Goal: Information Seeking & Learning: Check status

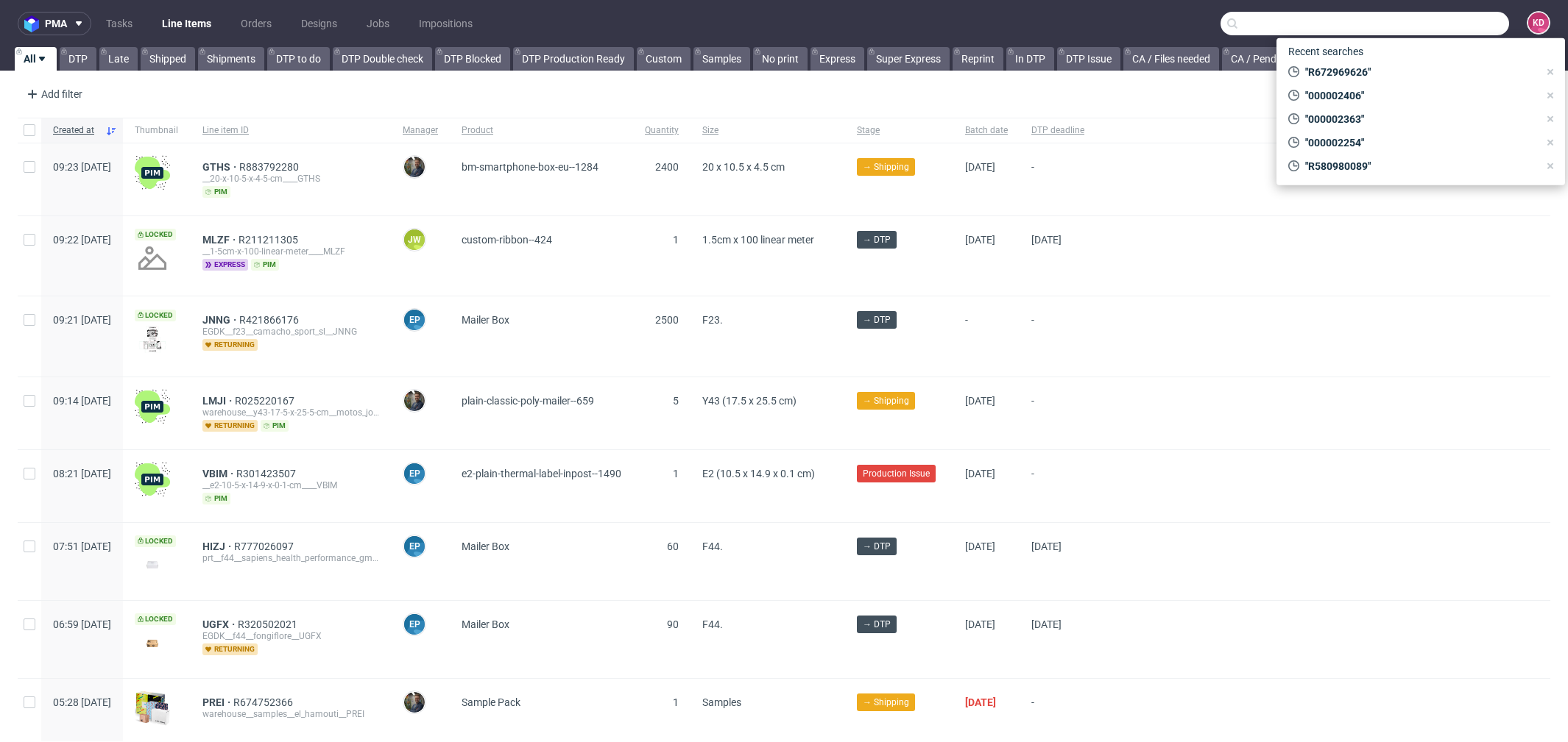
click at [1463, 17] on input "text" at bounding box center [1365, 23] width 289 height 24
paste input "[EMAIL_ADDRESS][DOMAIN_NAME])"
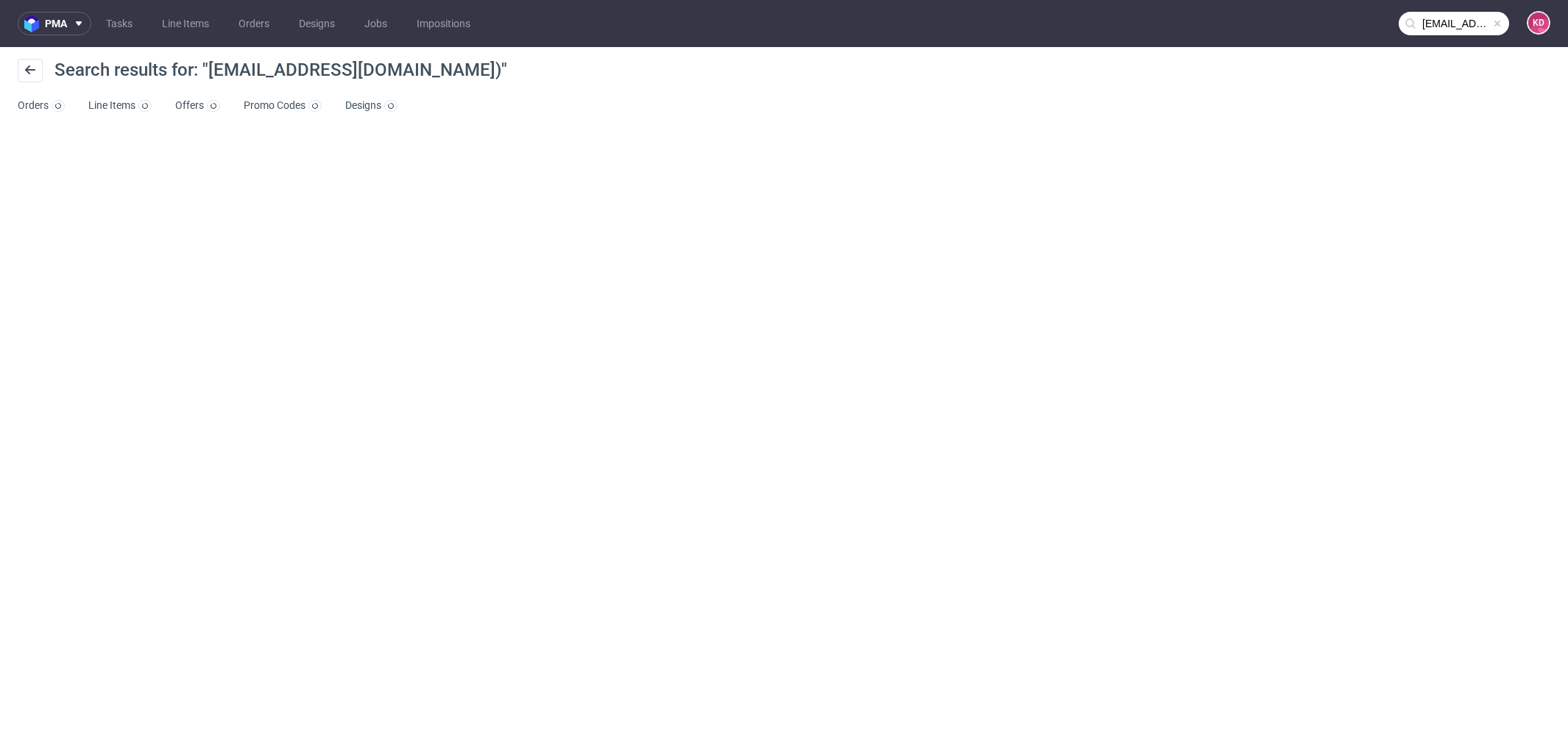
click at [1447, 18] on input "[EMAIL_ADDRESS][DOMAIN_NAME])" at bounding box center [1454, 23] width 110 height 24
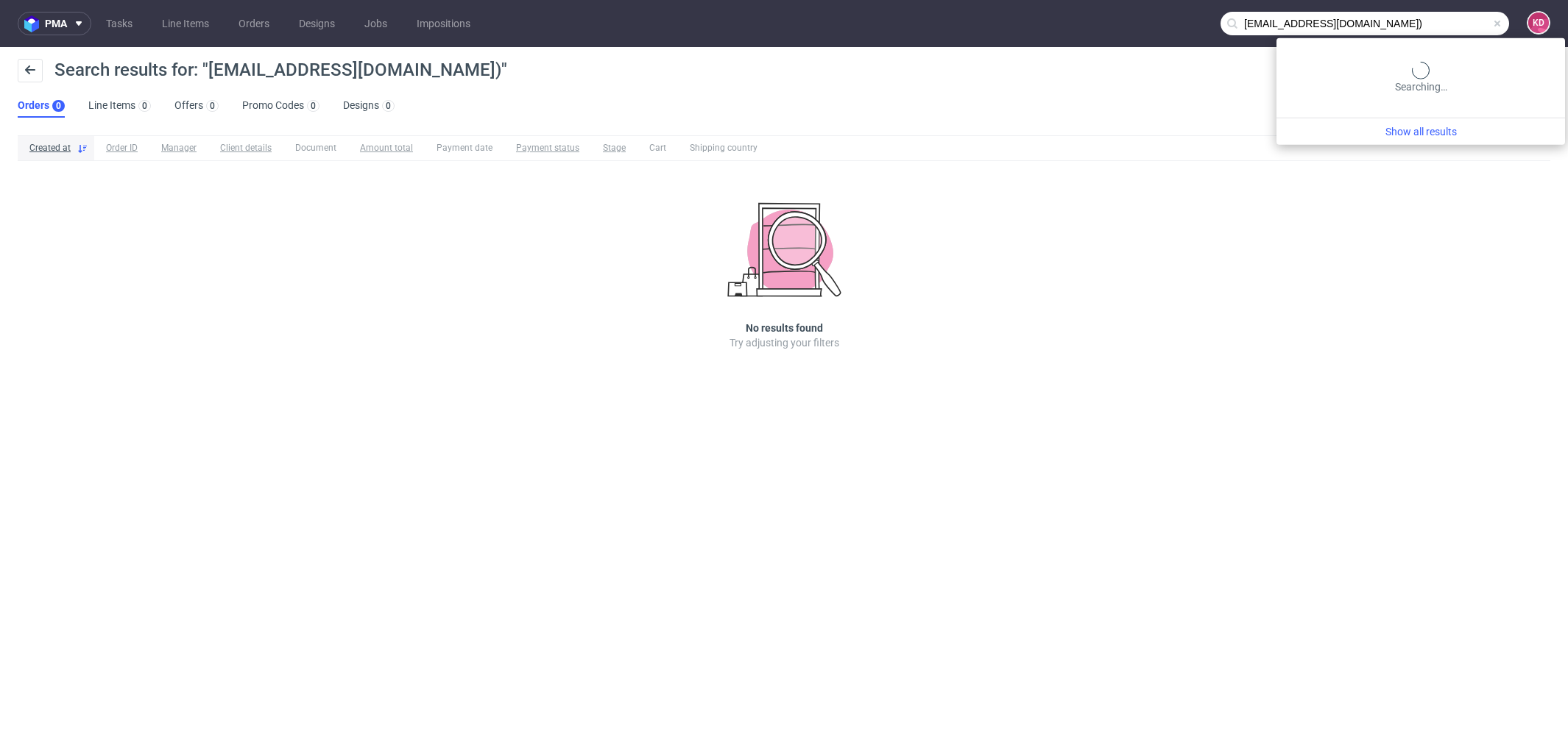
click at [1443, 25] on input "[EMAIL_ADDRESS][DOMAIN_NAME])" at bounding box center [1365, 23] width 289 height 24
type input "[EMAIL_ADDRESS][DOMAIN_NAME]"
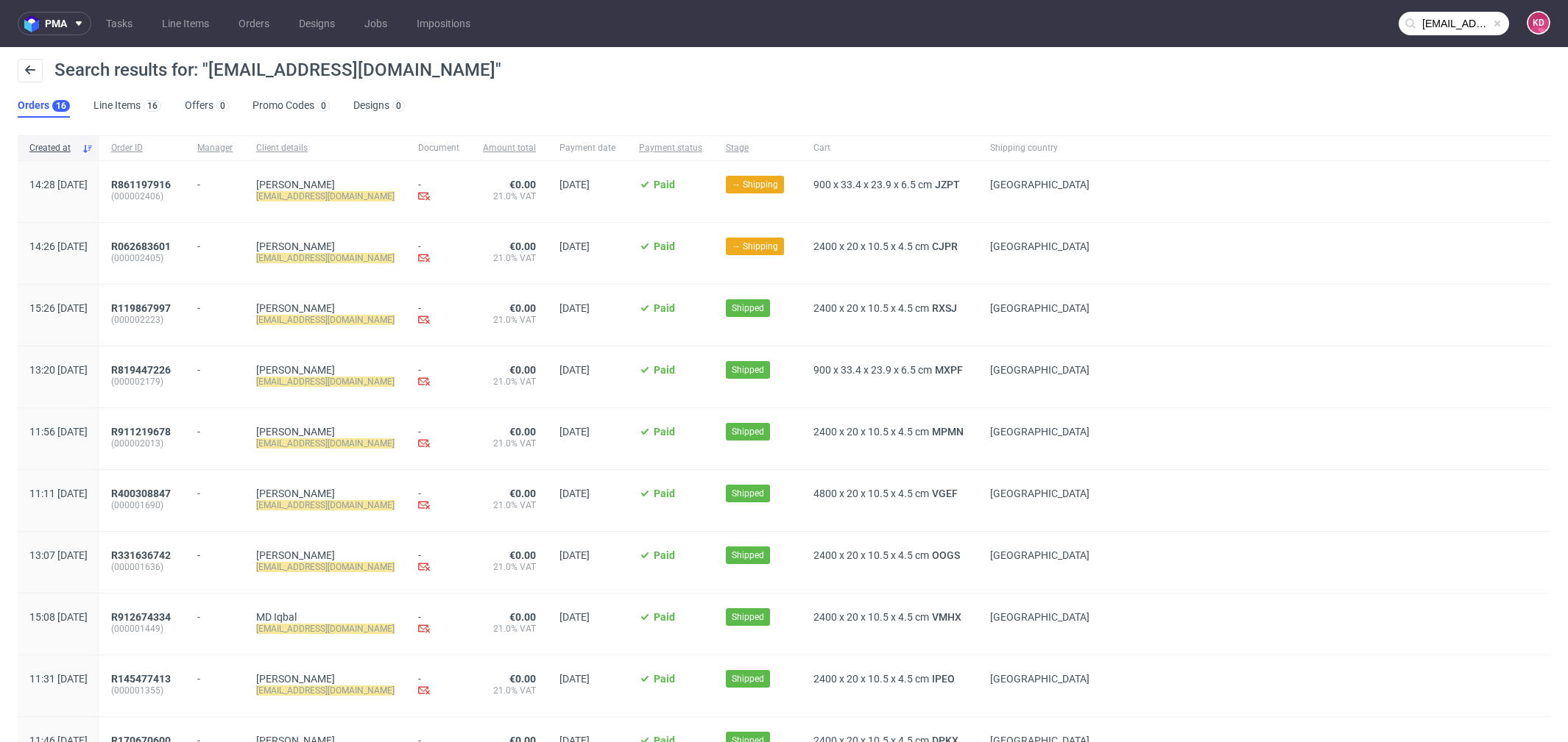
click at [1447, 35] on nav "pma Tasks Line Items Orders Designs Jobs Impositions [EMAIL_ADDRESS][DOMAIN_NAM…" at bounding box center [784, 23] width 1568 height 47
click at [1444, 30] on input "[EMAIL_ADDRESS][DOMAIN_NAME]" at bounding box center [1454, 23] width 110 height 24
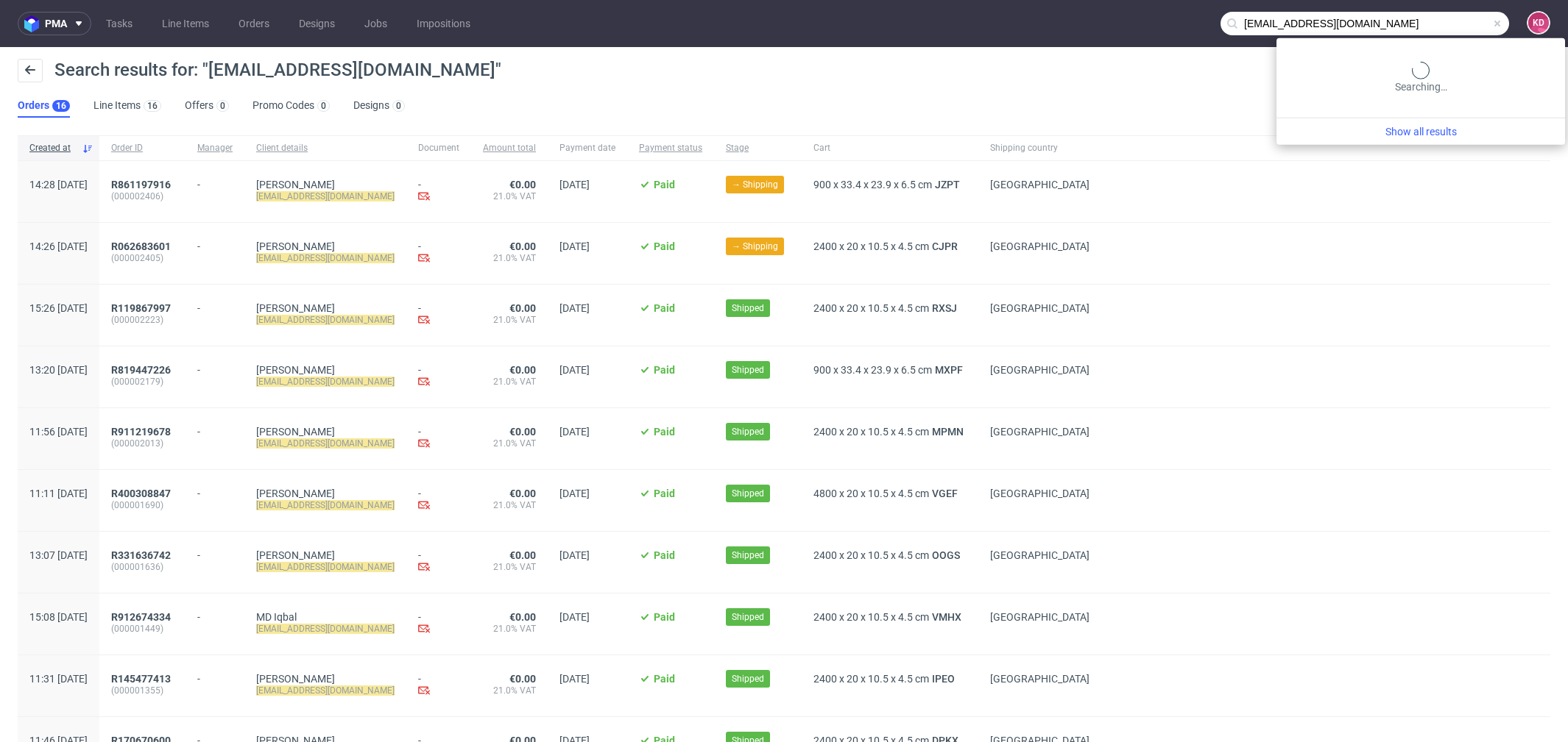
click at [1487, 22] on input "[EMAIL_ADDRESS][DOMAIN_NAME]" at bounding box center [1365, 23] width 289 height 24
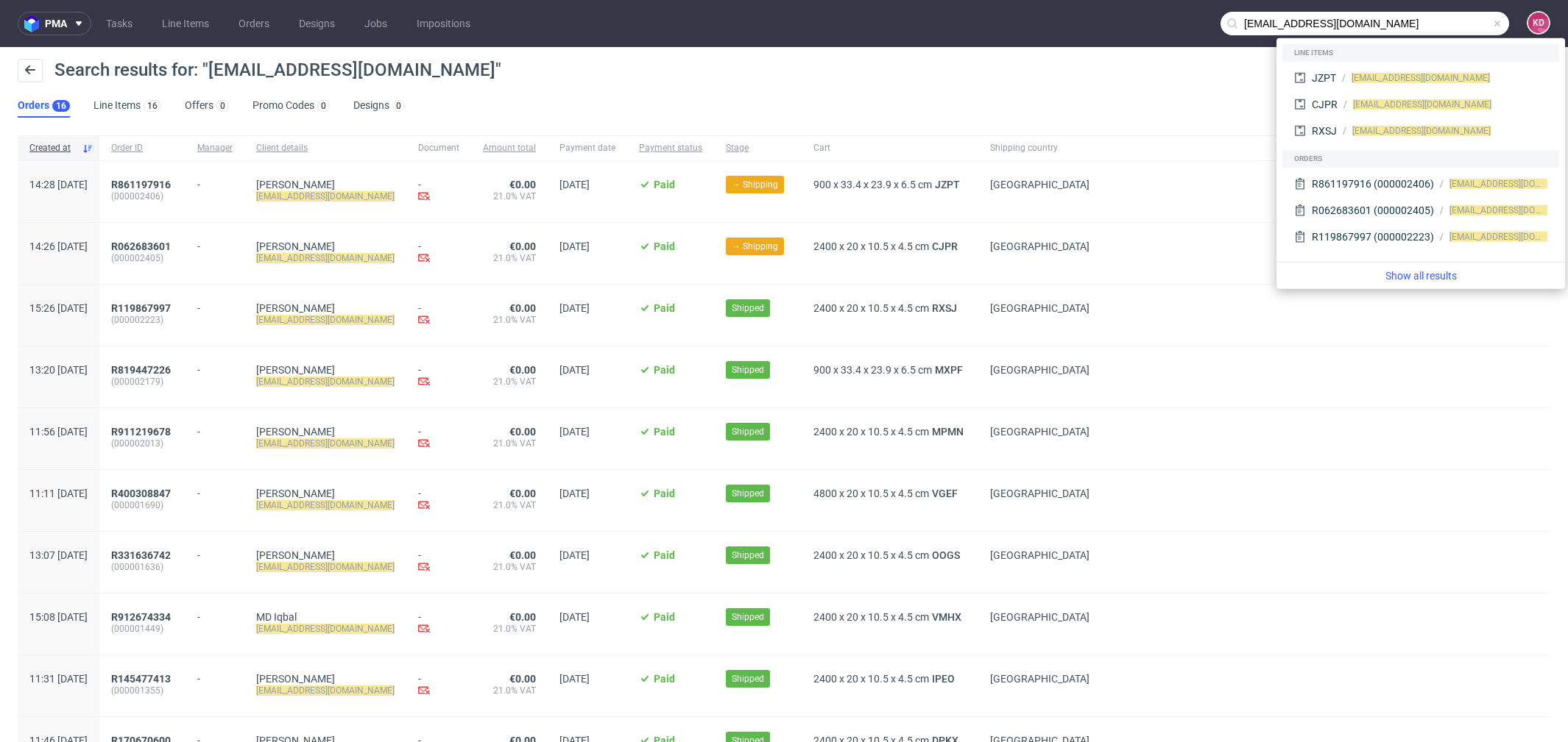
click at [1491, 22] on span at bounding box center [1497, 23] width 12 height 12
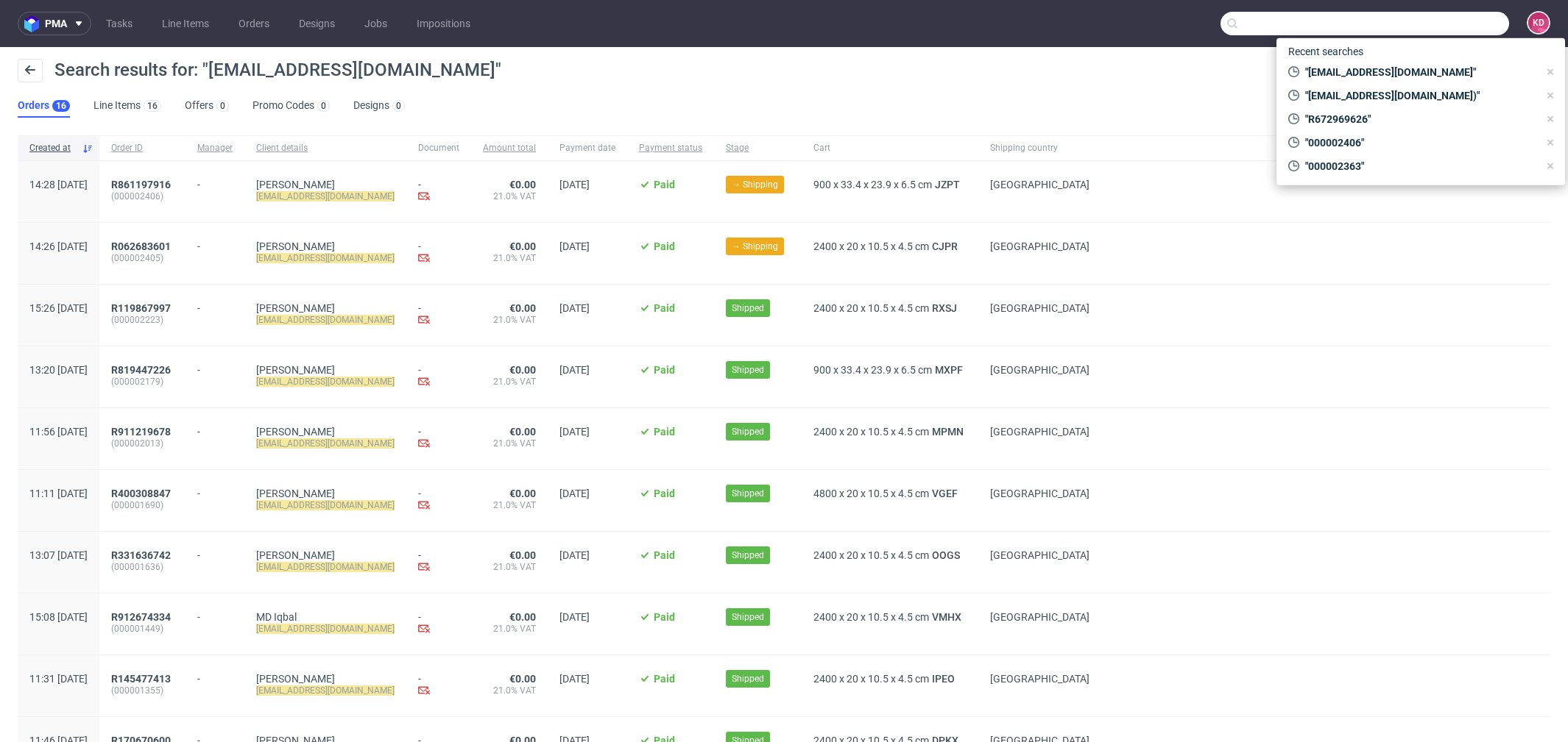
click at [1410, 25] on input "text" at bounding box center [1365, 23] width 289 height 24
paste input "000002406"
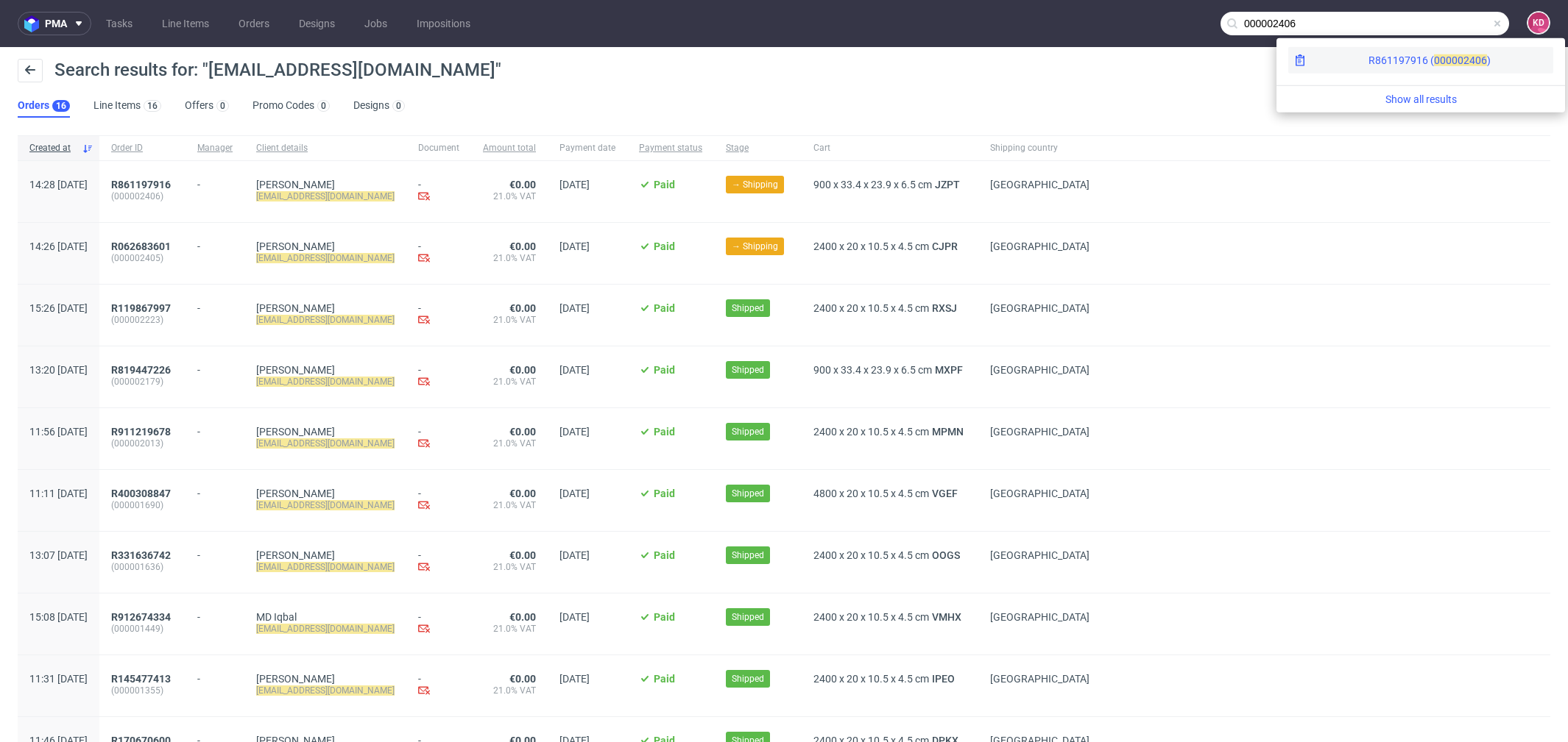
type input "000002406"
click at [1369, 64] on div "R861197916 ( 00000" at bounding box center [1416, 60] width 95 height 15
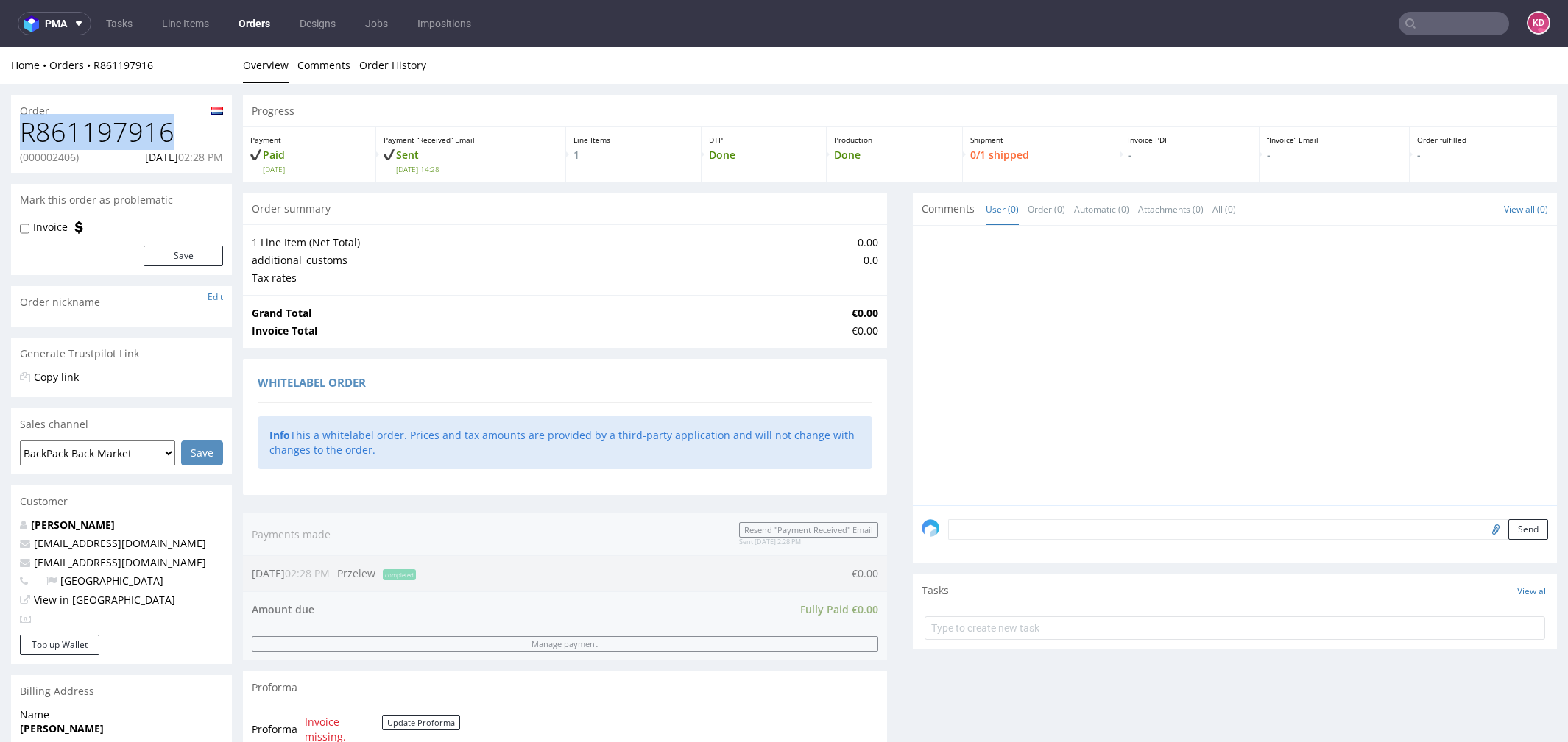
drag, startPoint x: 173, startPoint y: 129, endPoint x: 17, endPoint y: 124, distance: 156.1
click at [18, 126] on div "R861197916 (000002406) [DATE] 02:28 PM" at bounding box center [121, 145] width 221 height 55
copy h1 "R861197916"
click at [255, 32] on link "Orders" at bounding box center [254, 23] width 49 height 24
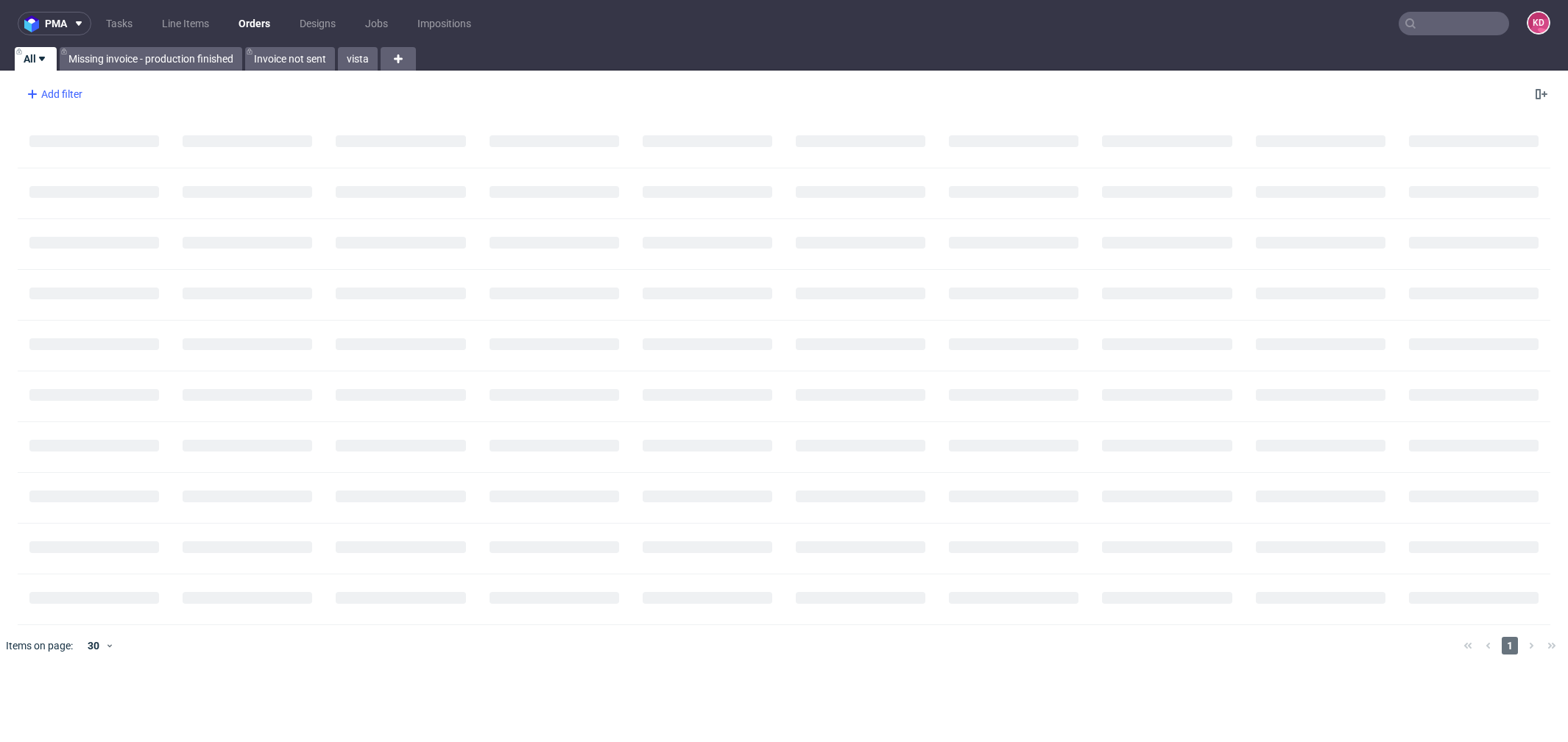
click at [75, 96] on div "Add filter" at bounding box center [53, 94] width 65 height 24
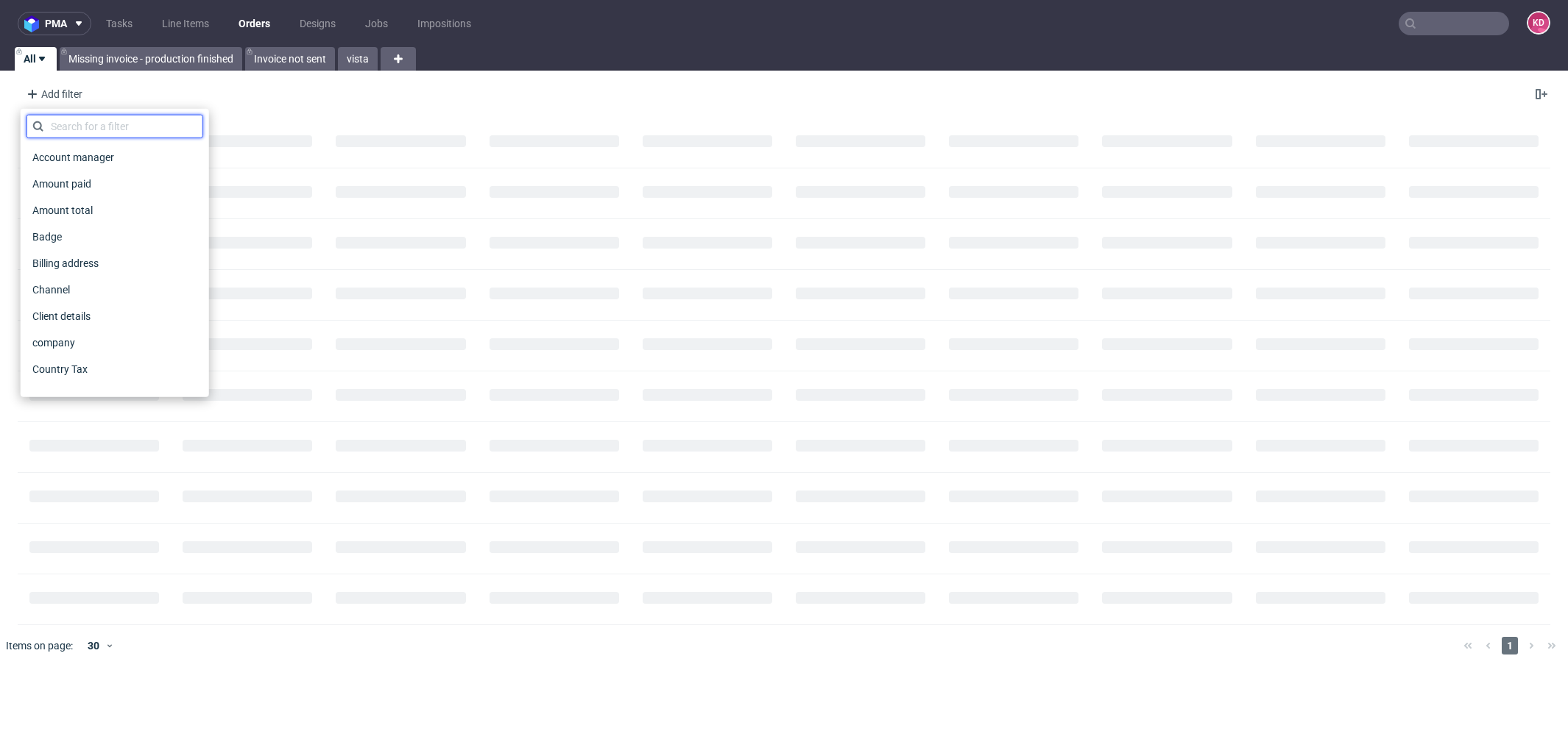
click at [103, 127] on input "text" at bounding box center [114, 127] width 177 height 24
type input "sales"
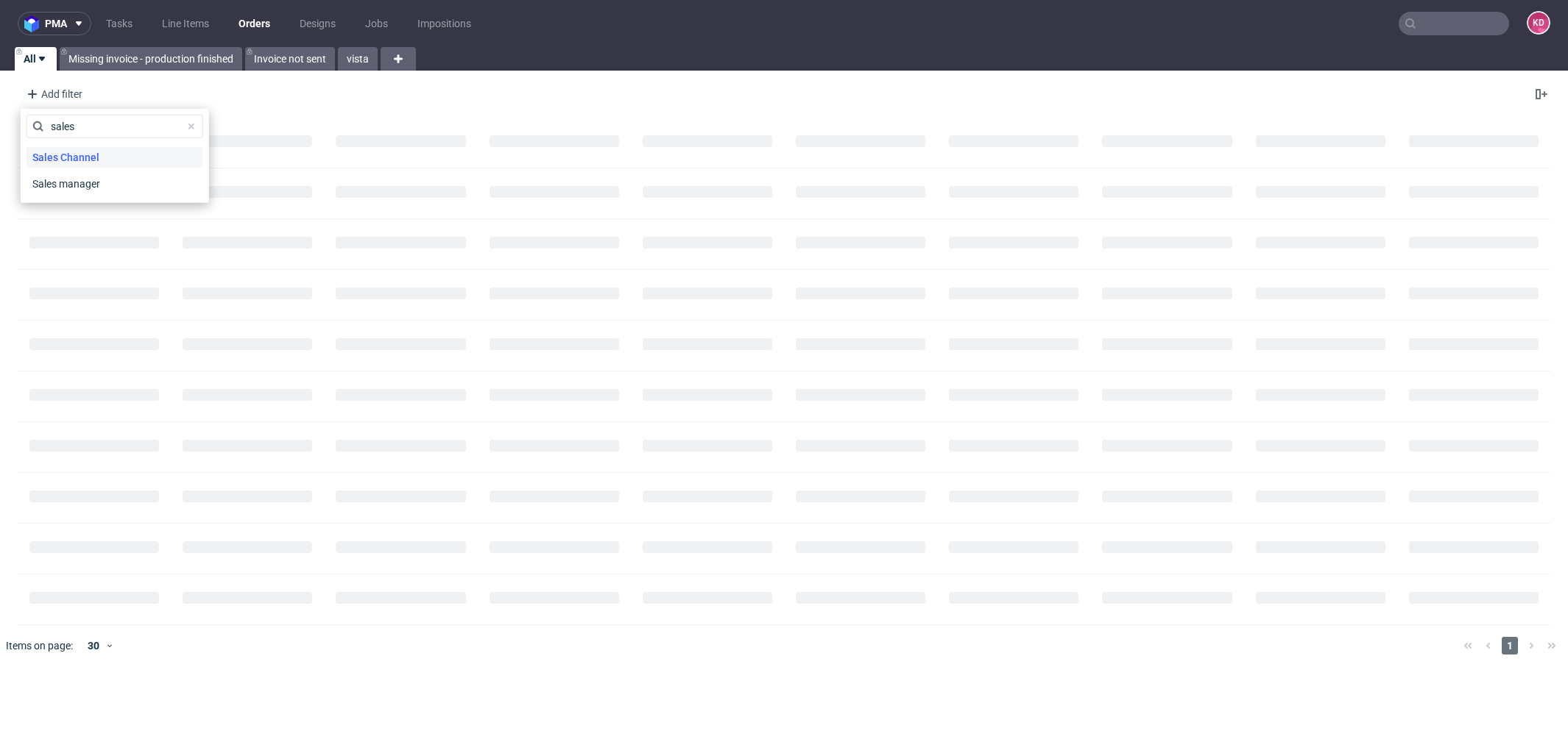
click at [124, 153] on div "Sales Channel" at bounding box center [114, 157] width 177 height 21
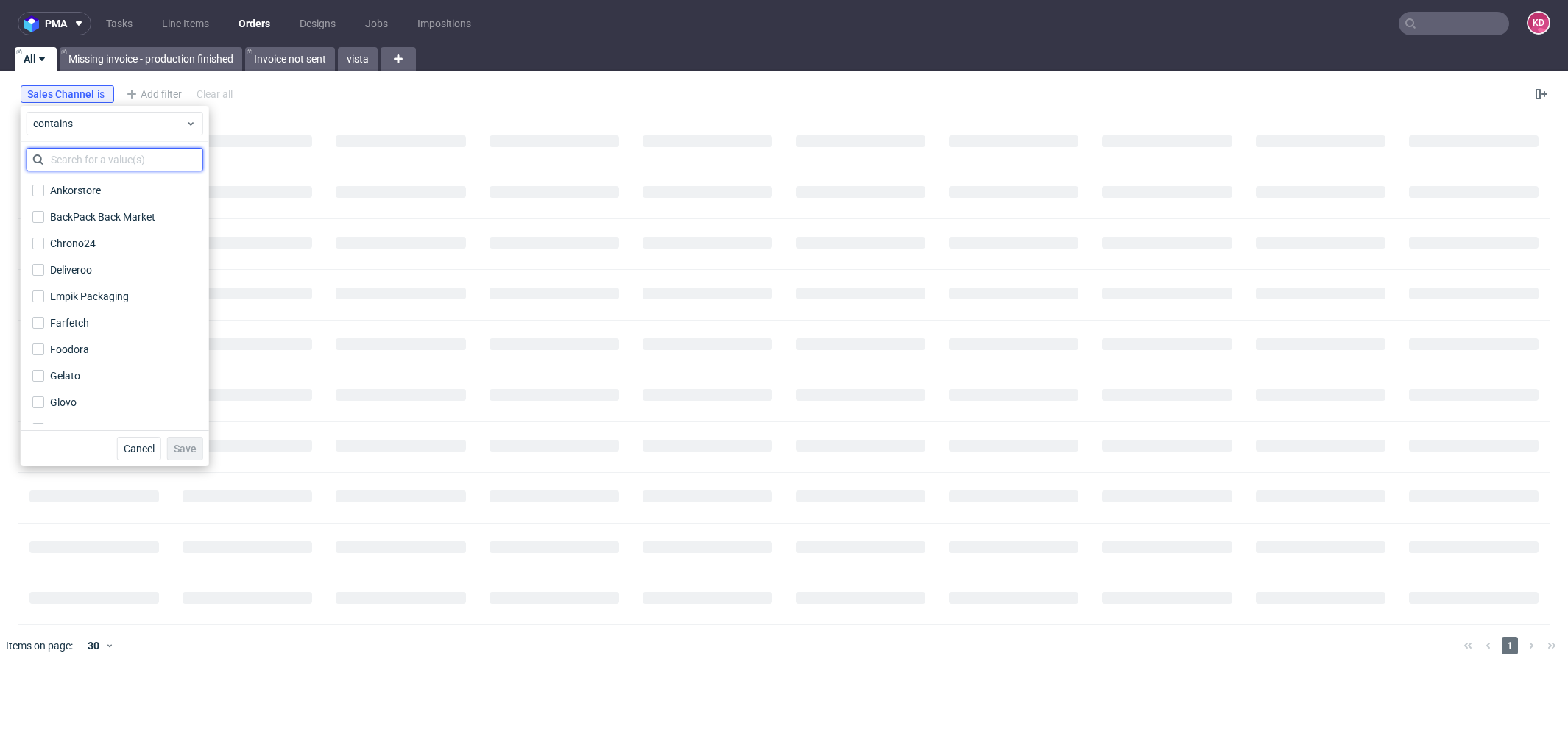
click at [128, 154] on input "text" at bounding box center [114, 160] width 177 height 24
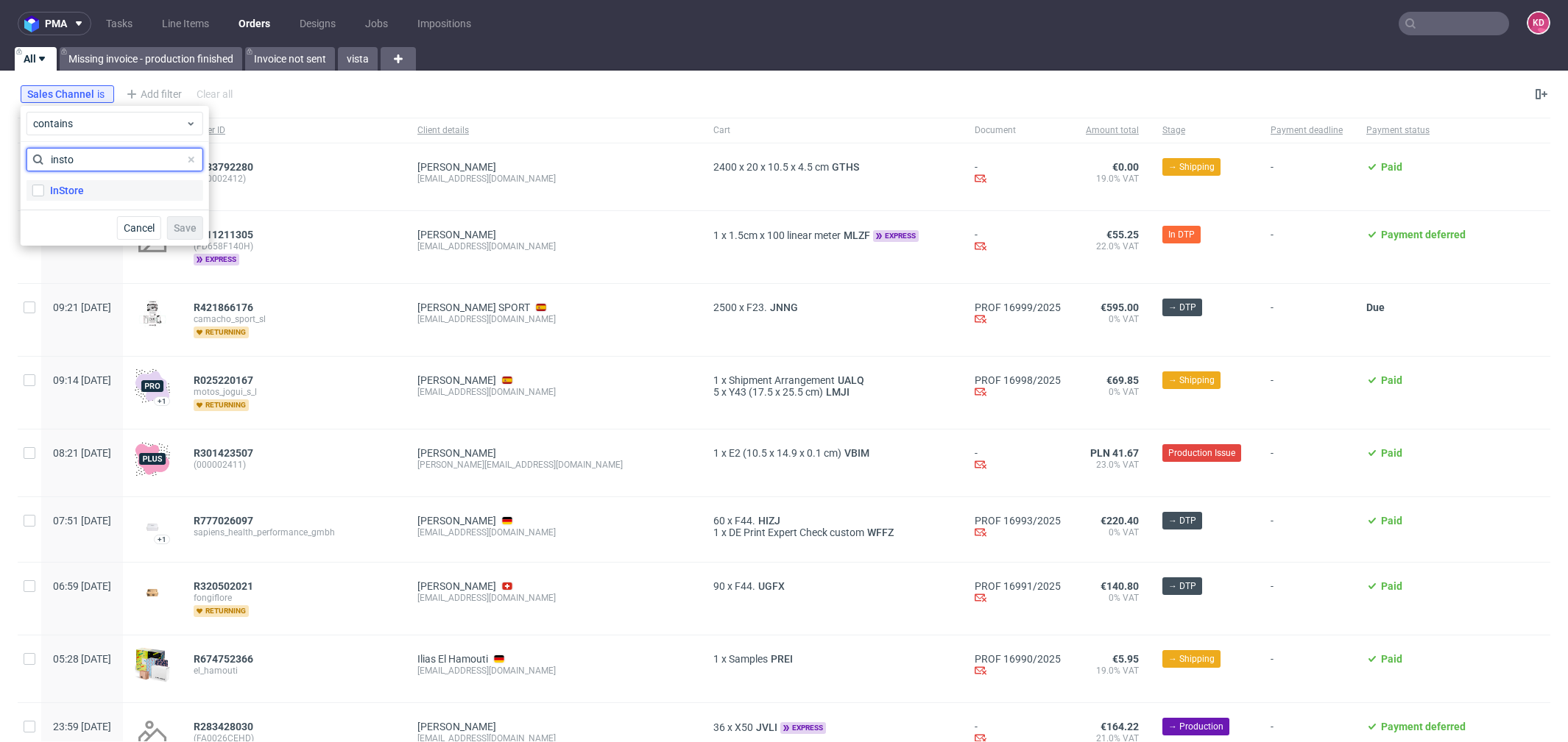
type input "insto"
click at [100, 187] on label "InStore" at bounding box center [114, 190] width 177 height 21
click at [44, 187] on input "InStore" at bounding box center [38, 191] width 12 height 12
checkbox input "true"
click at [178, 225] on span "Save" at bounding box center [185, 228] width 23 height 11
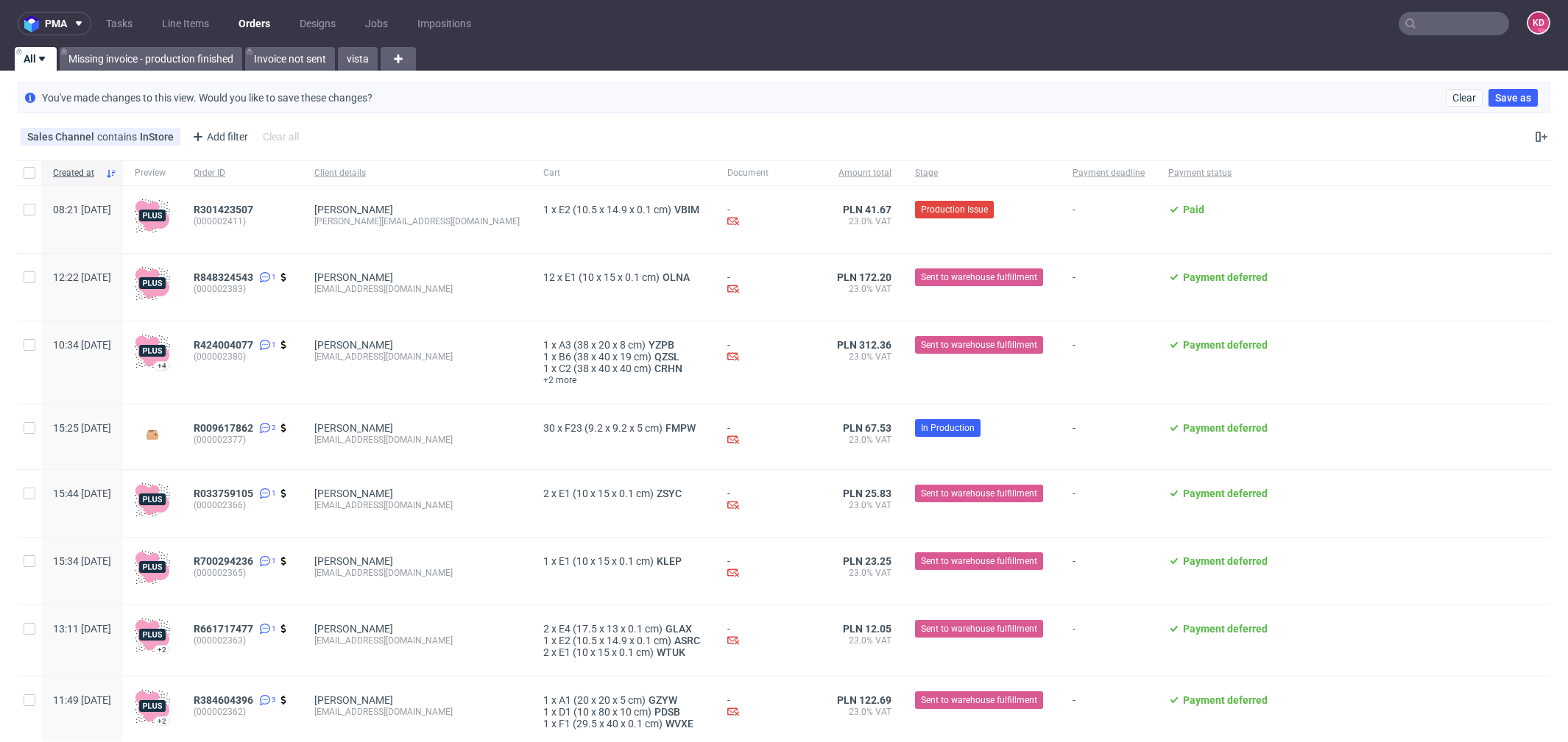
scroll to position [262, 0]
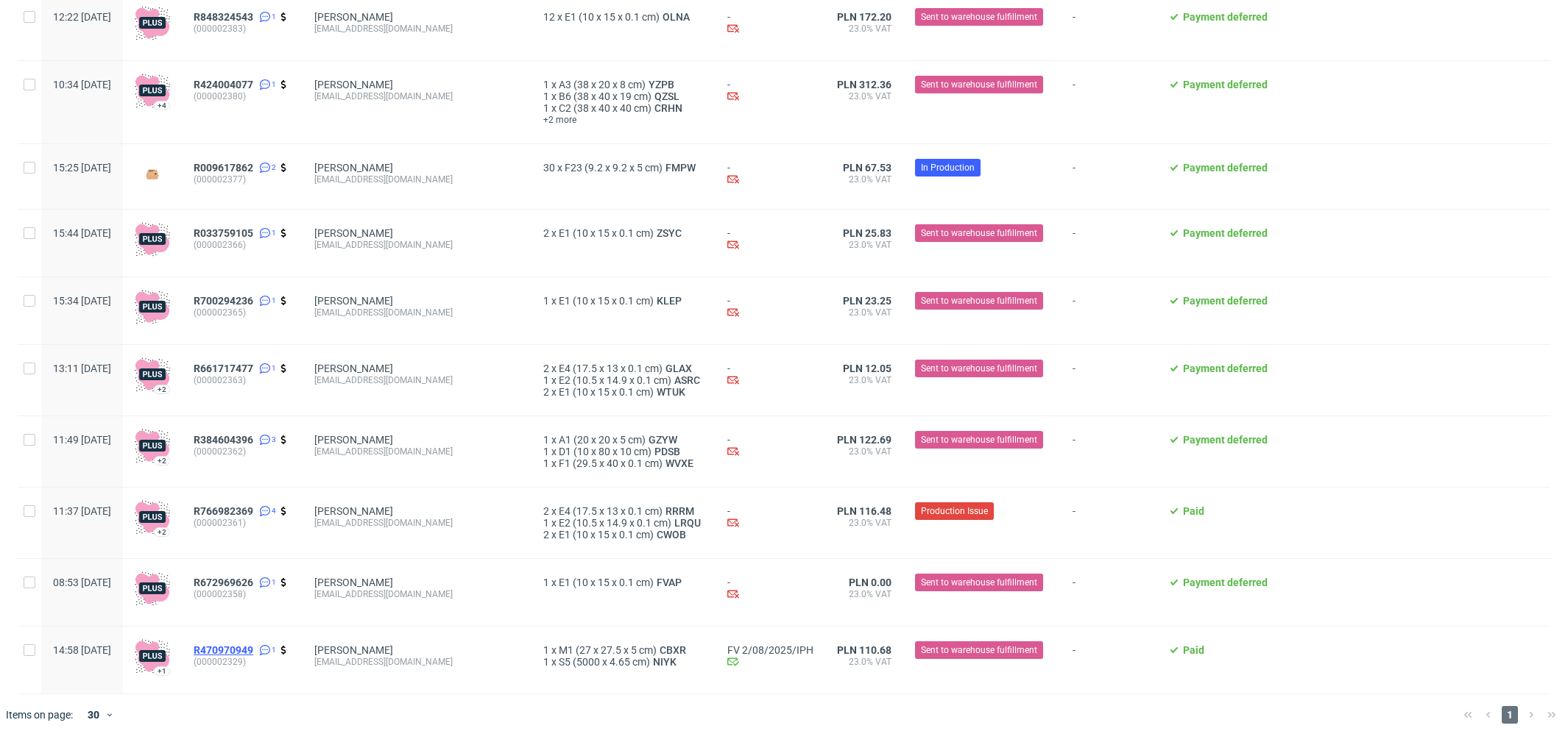
click at [254, 654] on span "R470970949" at bounding box center [223, 651] width 59 height 12
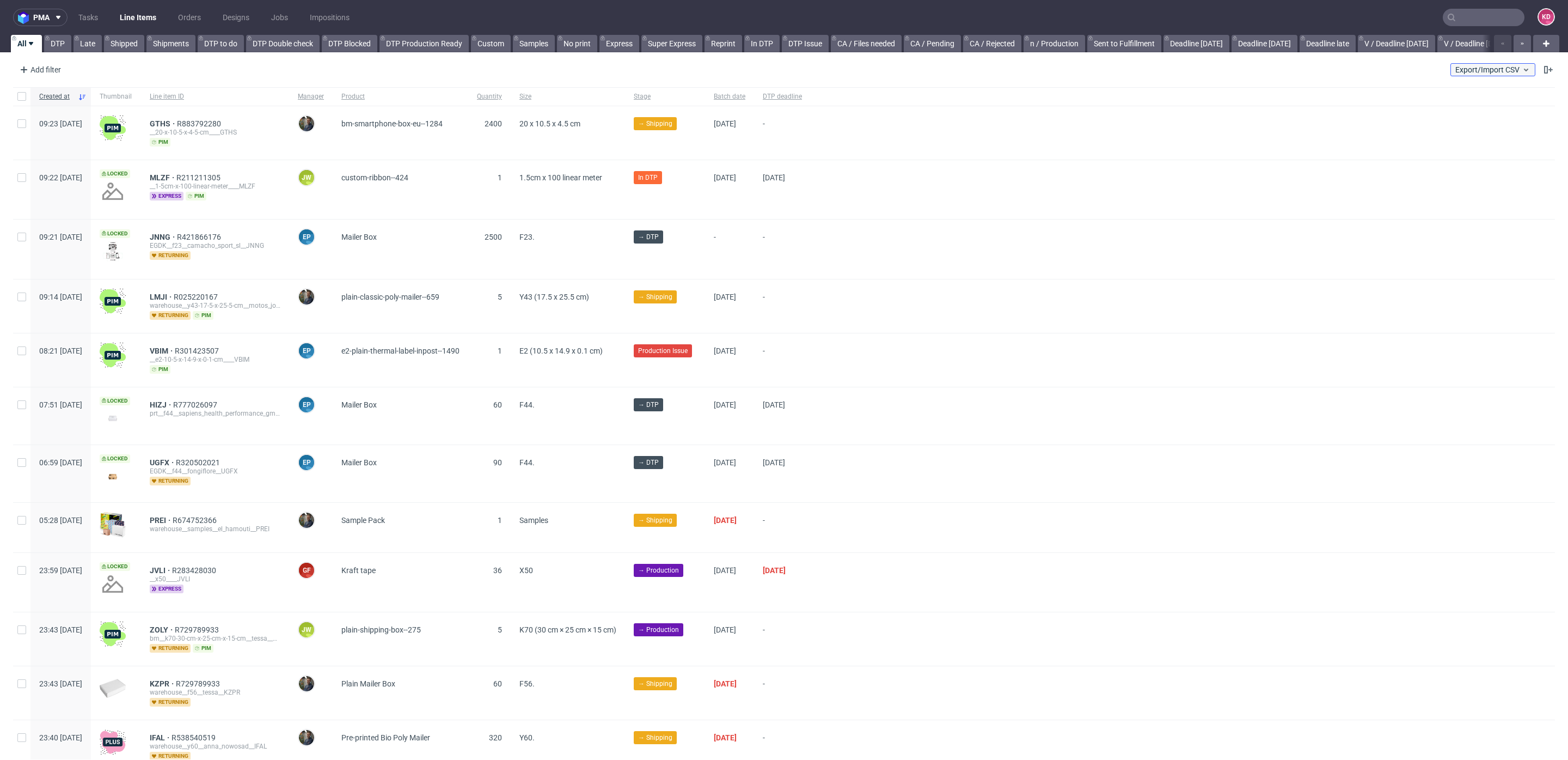
click at [1496, 71] on span "Export/Import CSV" at bounding box center [1493, 69] width 75 height 9
click at [1451, 88] on div "Export Production list" at bounding box center [1454, 91] width 127 height 18
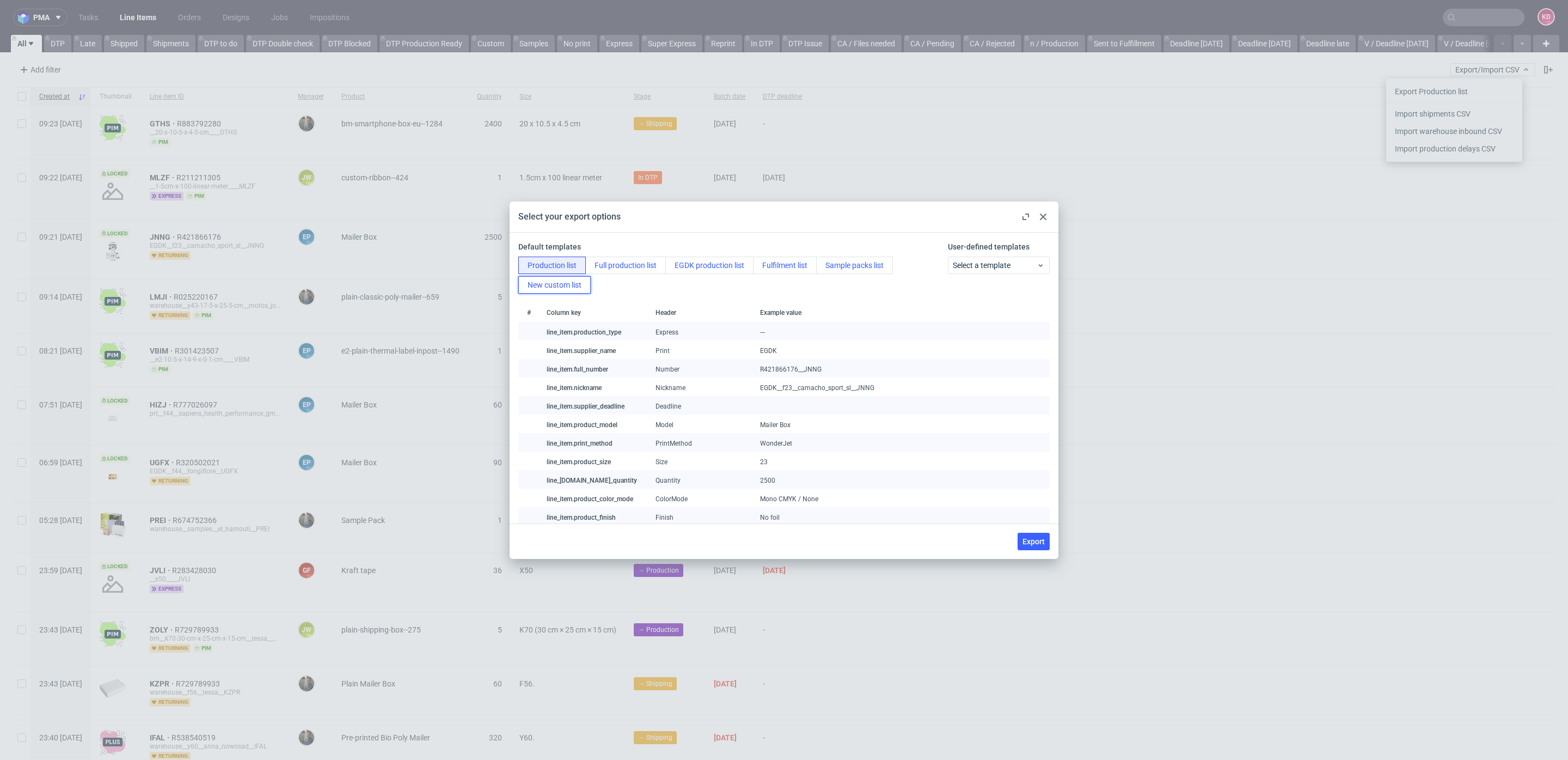
click at [552, 278] on button "New custom list" at bounding box center [555, 284] width 72 height 18
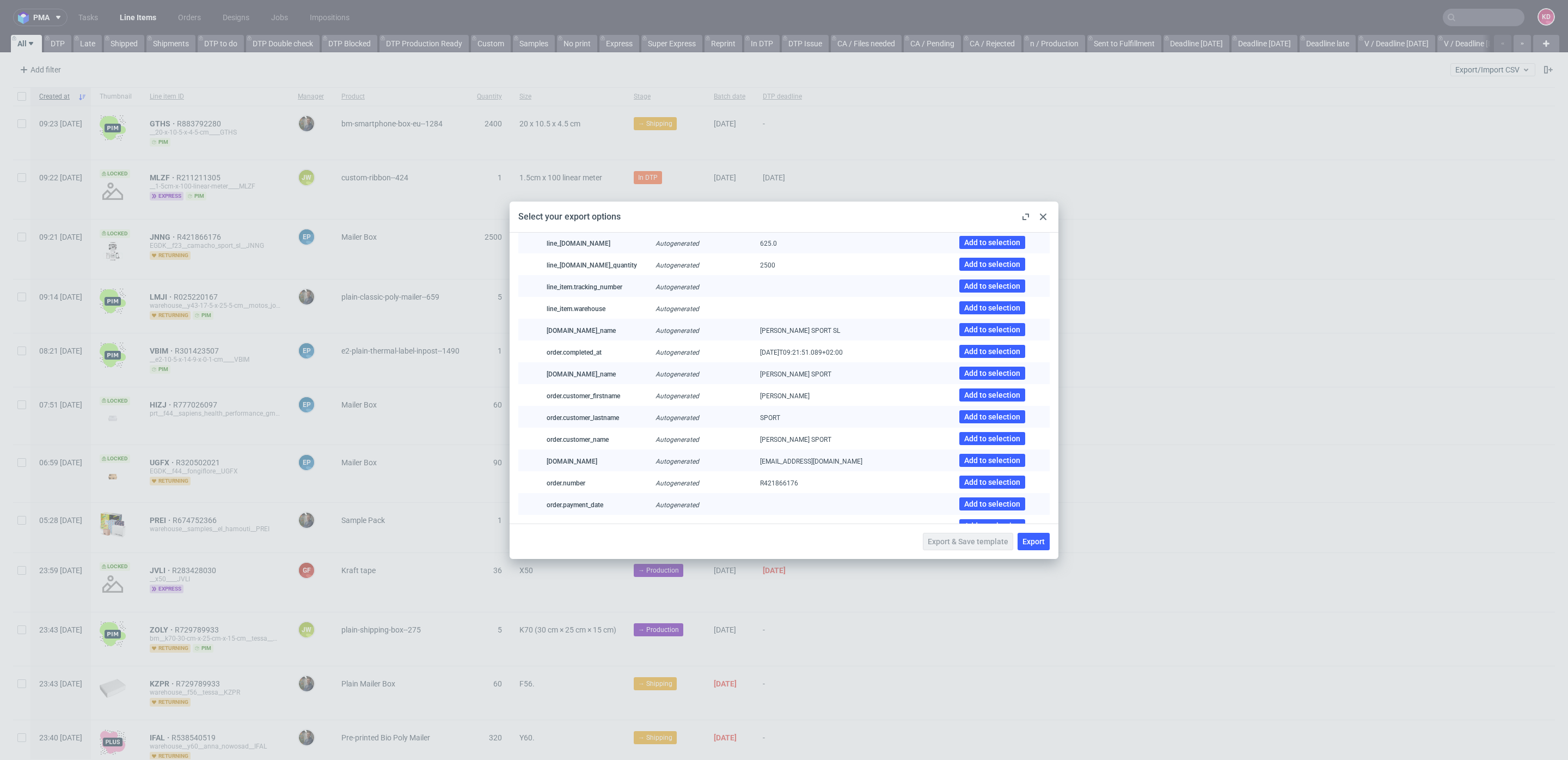
scroll to position [1581, 0]
click at [1045, 216] on icon at bounding box center [1043, 217] width 7 height 7
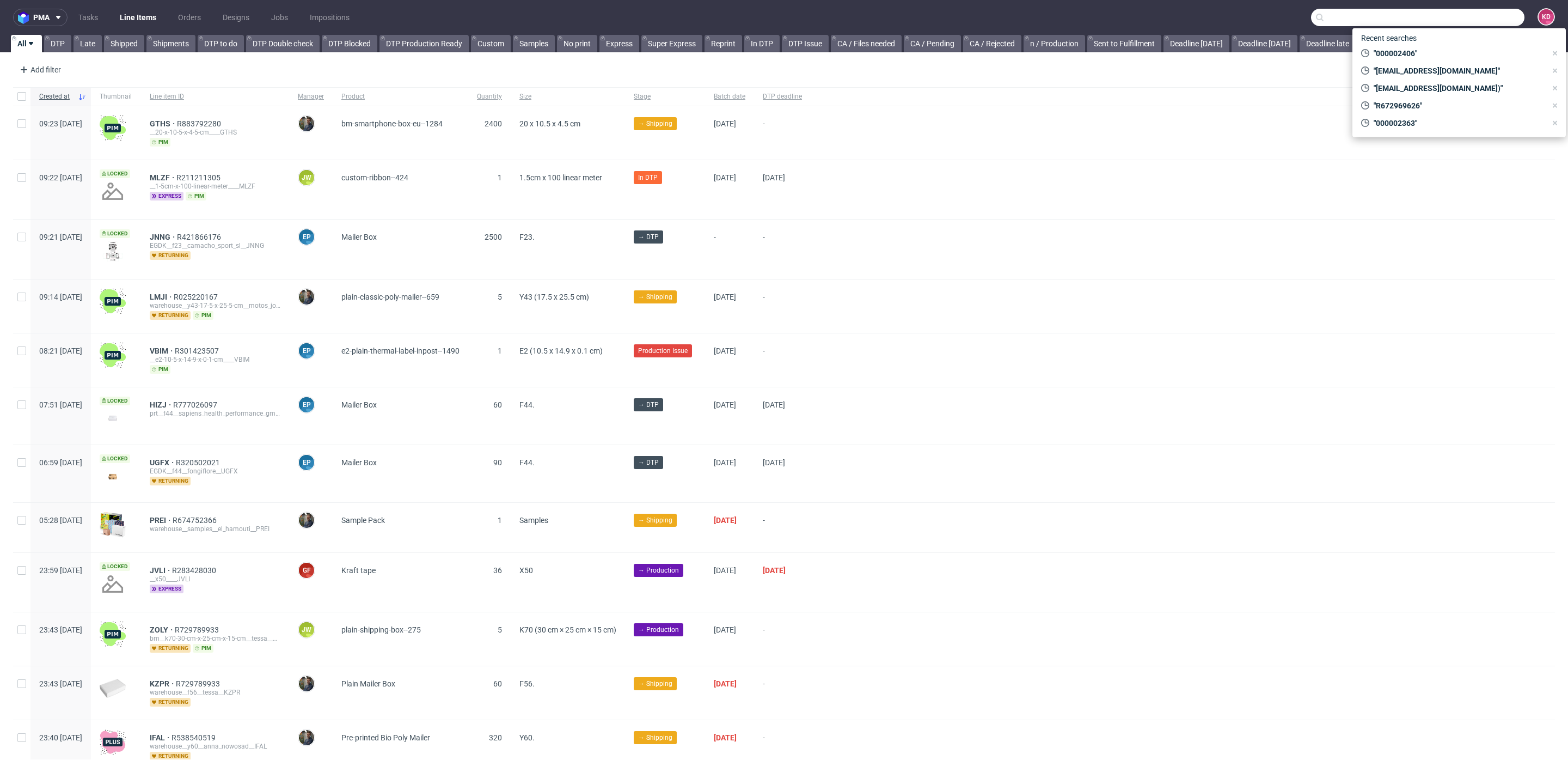
click at [1469, 15] on input "text" at bounding box center [1418, 17] width 214 height 18
paste input "R848324543"
type input "R848324543"
click at [1447, 90] on div "R848324543 (000002383)" at bounding box center [1459, 97] width 196 height 19
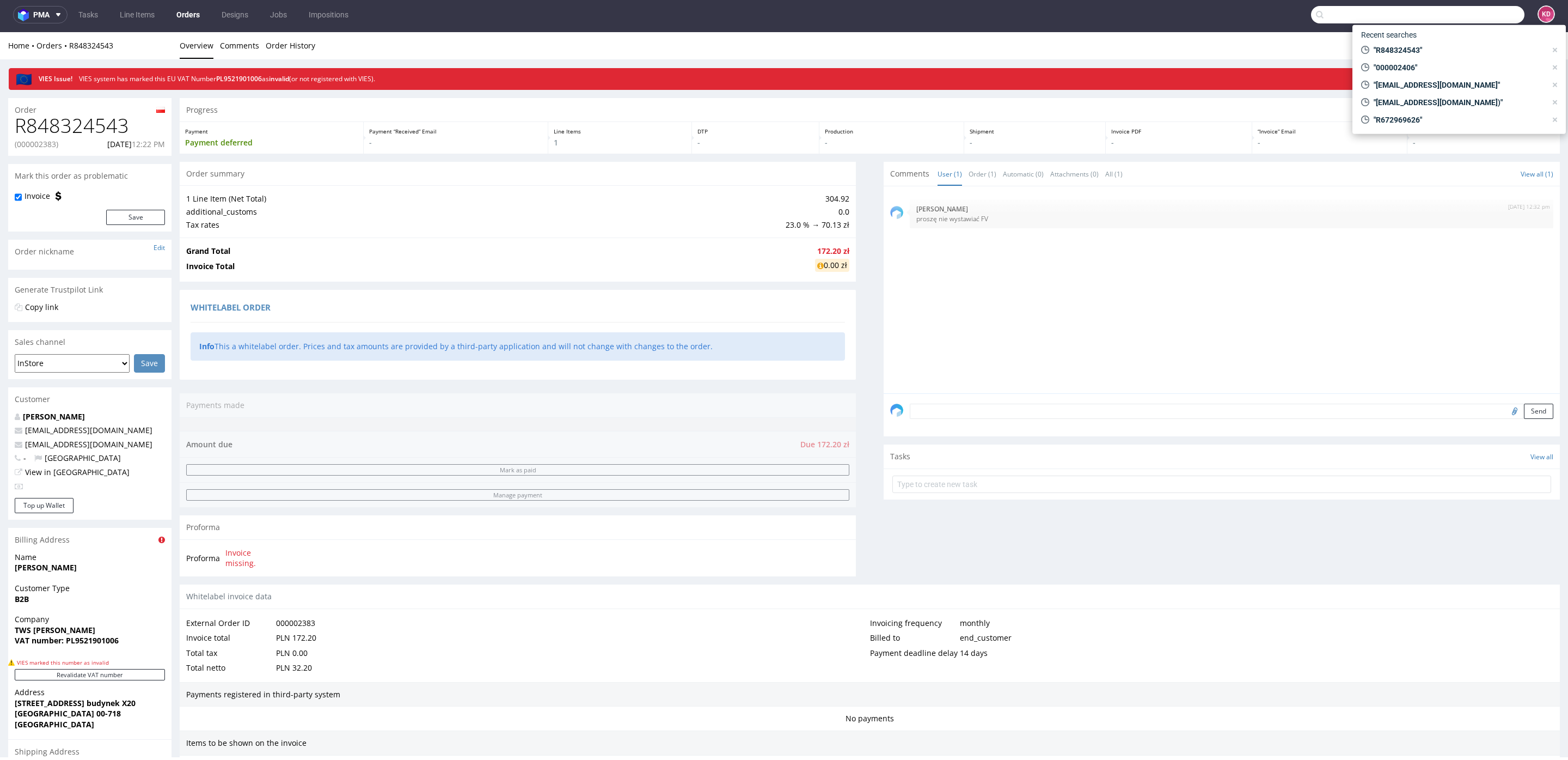
click at [1449, 10] on input "text" at bounding box center [1418, 15] width 214 height 18
paste input "R033759105"
type input "R033759105"
click at [1421, 94] on div "R033759105 (000002366)" at bounding box center [1466, 94] width 90 height 11
click at [1452, 17] on input "text" at bounding box center [1418, 15] width 214 height 18
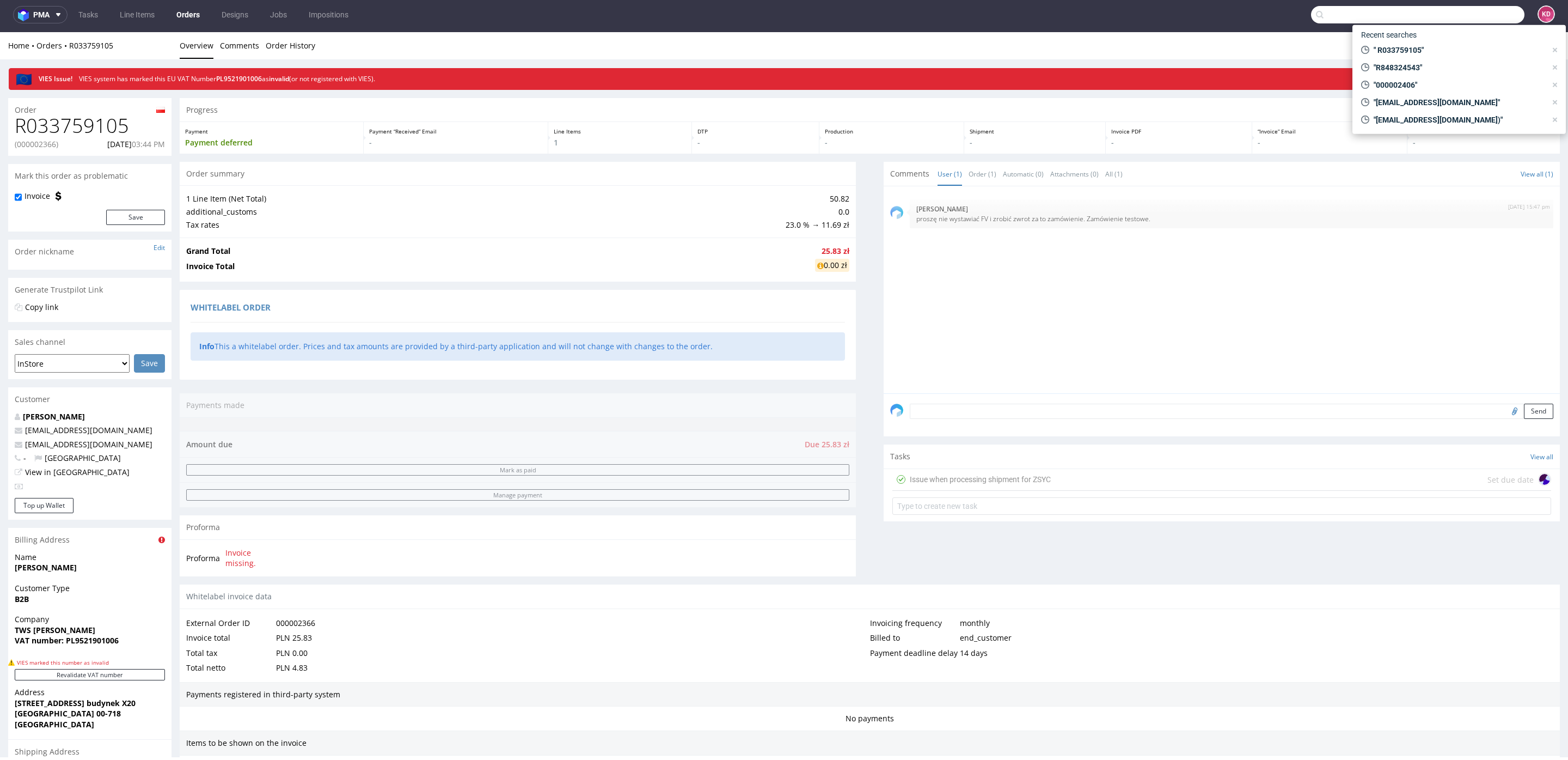
paste input "R700294236"
type input "R700294236"
click at [1430, 96] on div "R700294236 (000002365)" at bounding box center [1466, 94] width 89 height 11
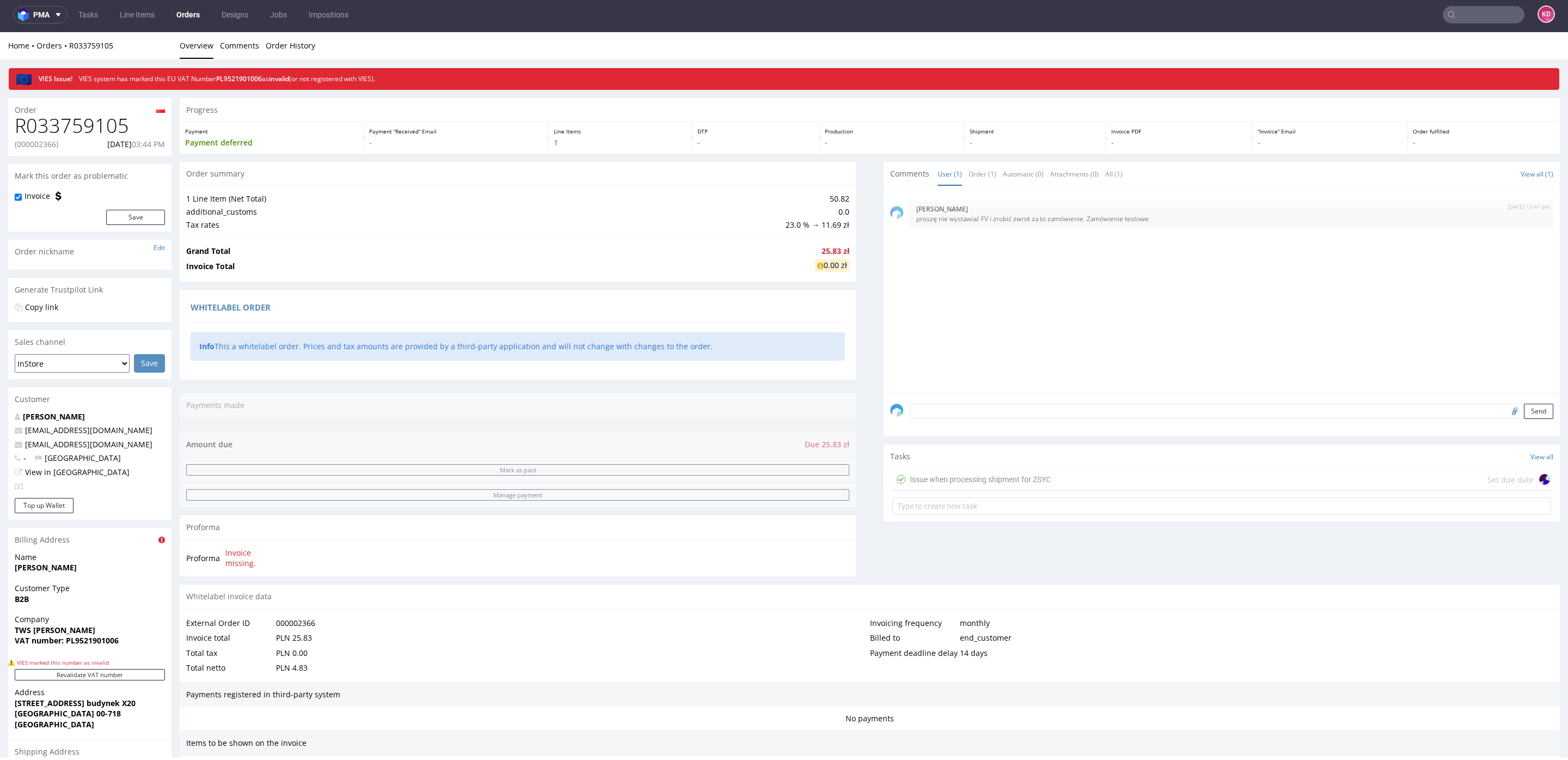
click at [192, 15] on link "Orders" at bounding box center [188, 15] width 37 height 18
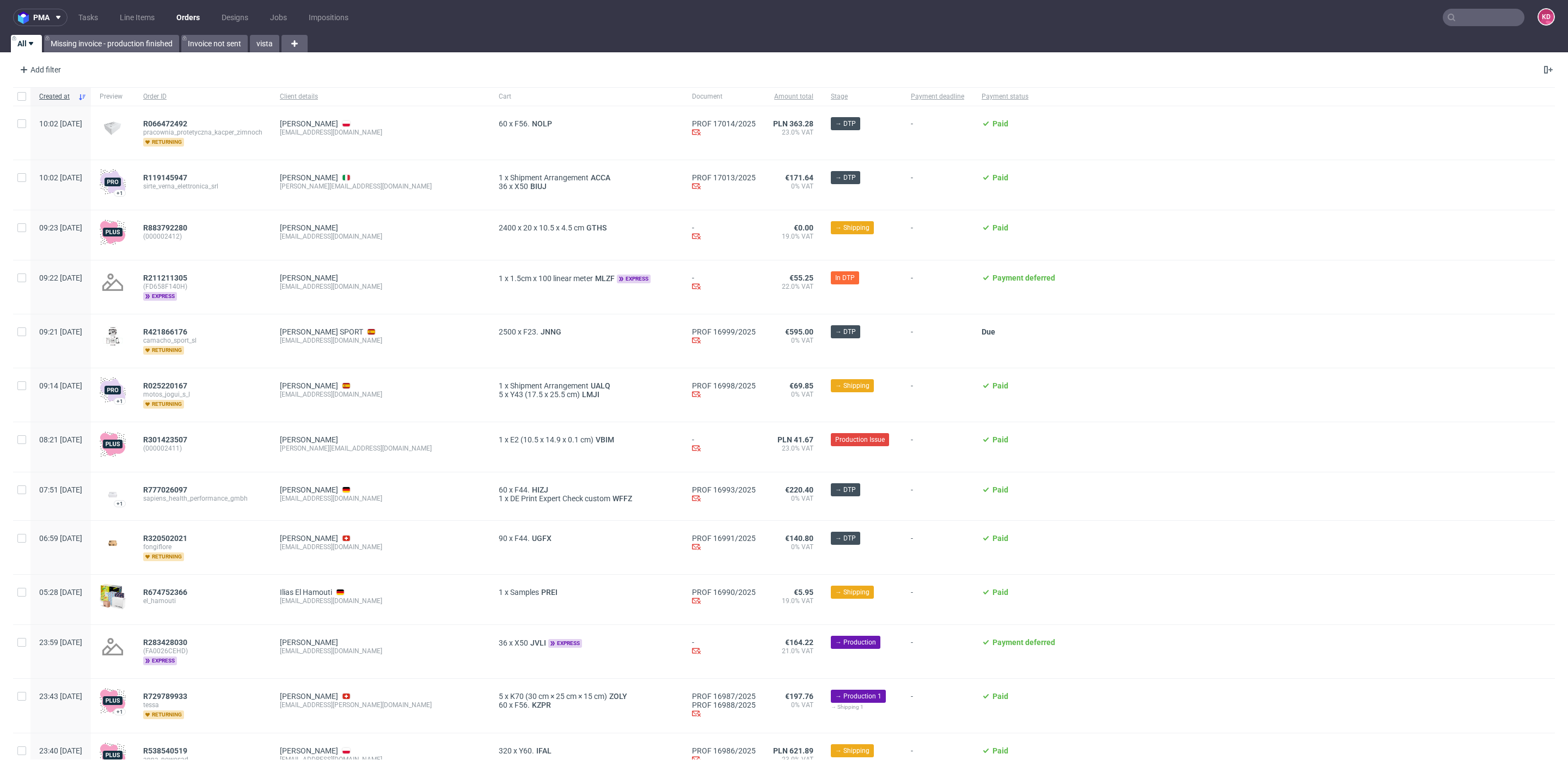
click at [173, 65] on div "Add filter Hide filters Clear all" at bounding box center [784, 69] width 1568 height 26
